Goal: Task Accomplishment & Management: Use online tool/utility

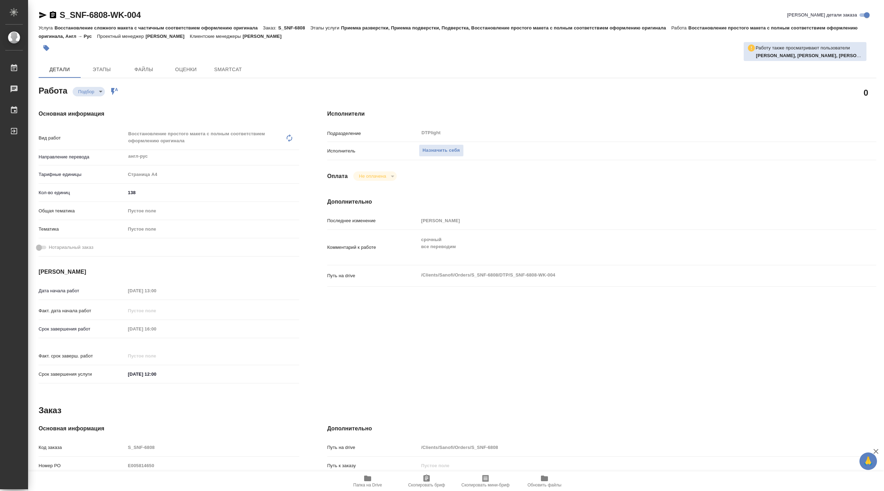
type textarea "x"
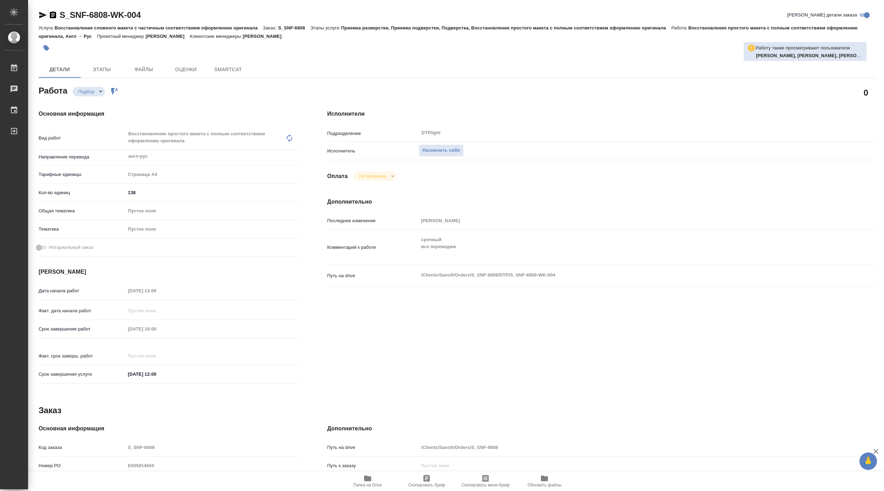
type textarea "x"
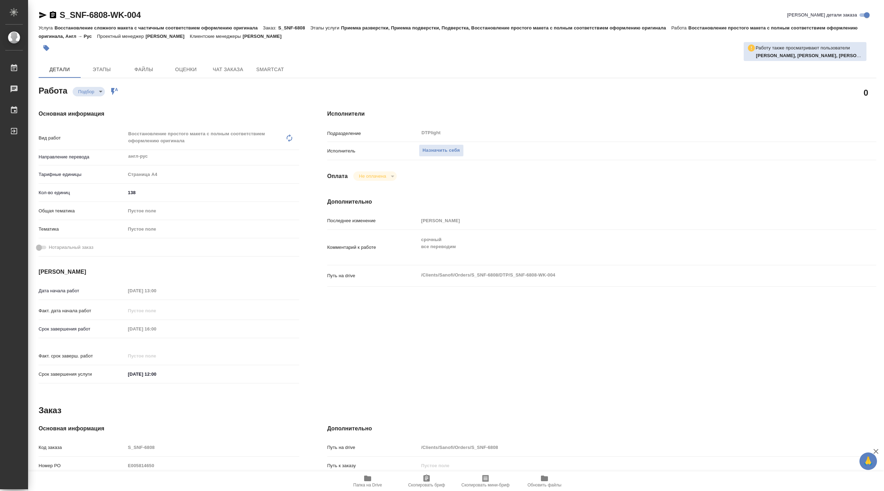
type textarea "x"
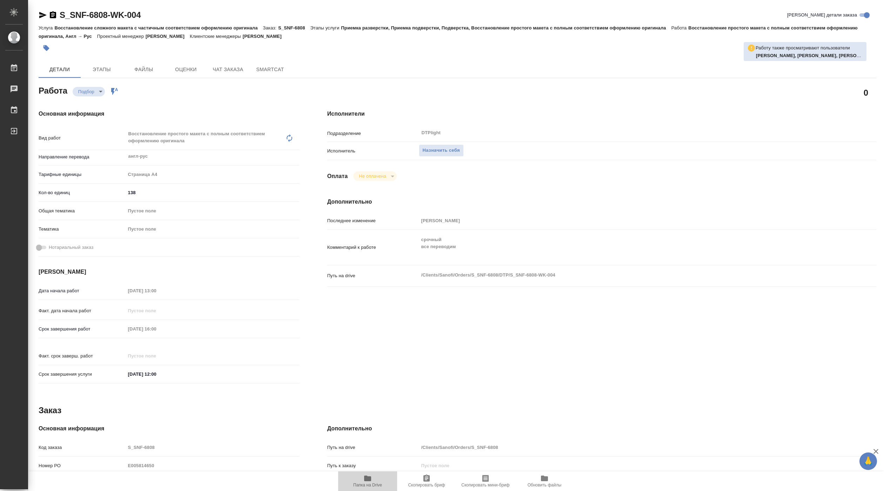
click at [371, 478] on icon "button" at bounding box center [367, 478] width 8 height 8
type textarea "x"
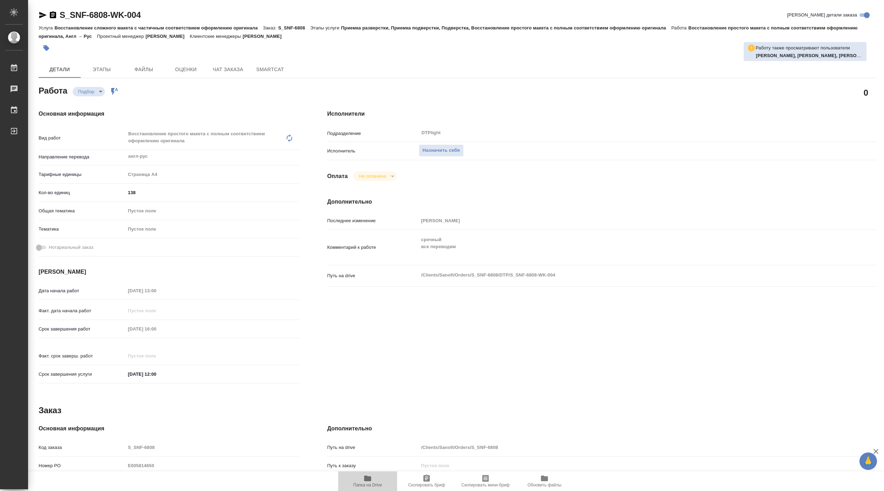
type textarea "x"
